Goal: Task Accomplishment & Management: Check status

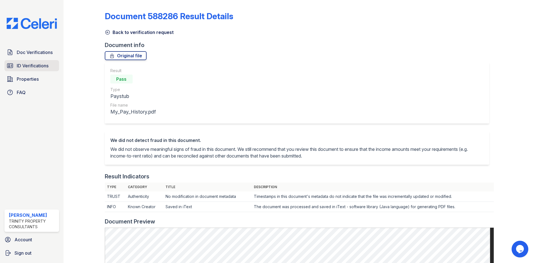
scroll to position [112, 0]
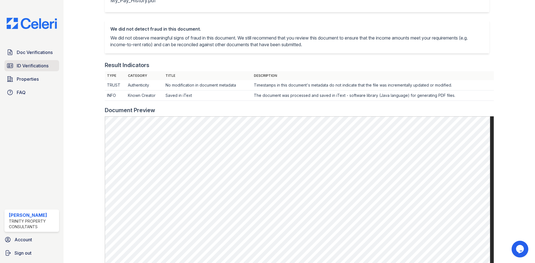
click at [26, 66] on span "ID Verifications" at bounding box center [33, 65] width 32 height 7
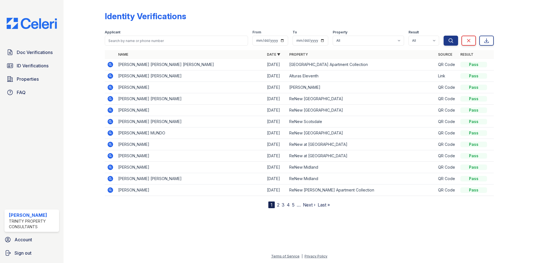
click at [279, 206] on link "2" at bounding box center [278, 205] width 3 height 6
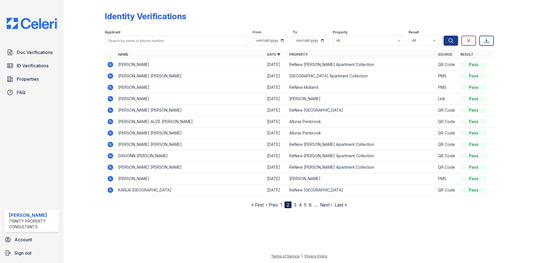
click at [109, 90] on icon at bounding box center [111, 88] width 6 height 6
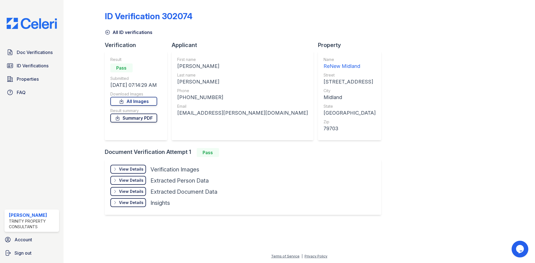
click at [141, 121] on link "Summary PDF" at bounding box center [133, 118] width 47 height 9
click at [144, 168] on div "View Details Details" at bounding box center [128, 169] width 36 height 9
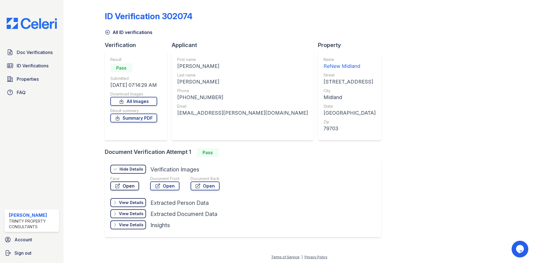
click at [125, 188] on link "Open" at bounding box center [124, 186] width 29 height 9
click at [171, 185] on link "Open" at bounding box center [164, 186] width 29 height 9
click at [27, 57] on link "Doc Verifications" at bounding box center [31, 52] width 55 height 11
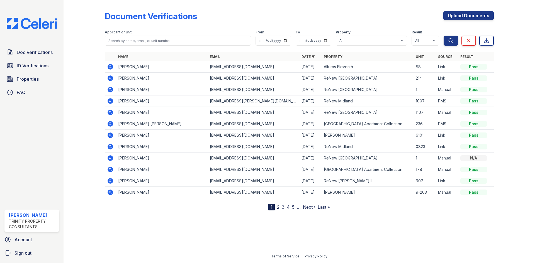
drag, startPoint x: 110, startPoint y: 102, endPoint x: 115, endPoint y: 105, distance: 5.6
click at [110, 103] on icon at bounding box center [111, 101] width 6 height 6
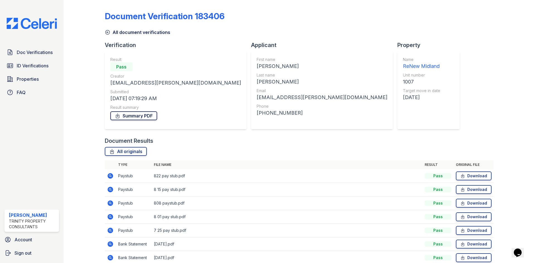
click at [124, 118] on link "Summary PDF" at bounding box center [133, 116] width 47 height 9
